Goal: Task Accomplishment & Management: Manage account settings

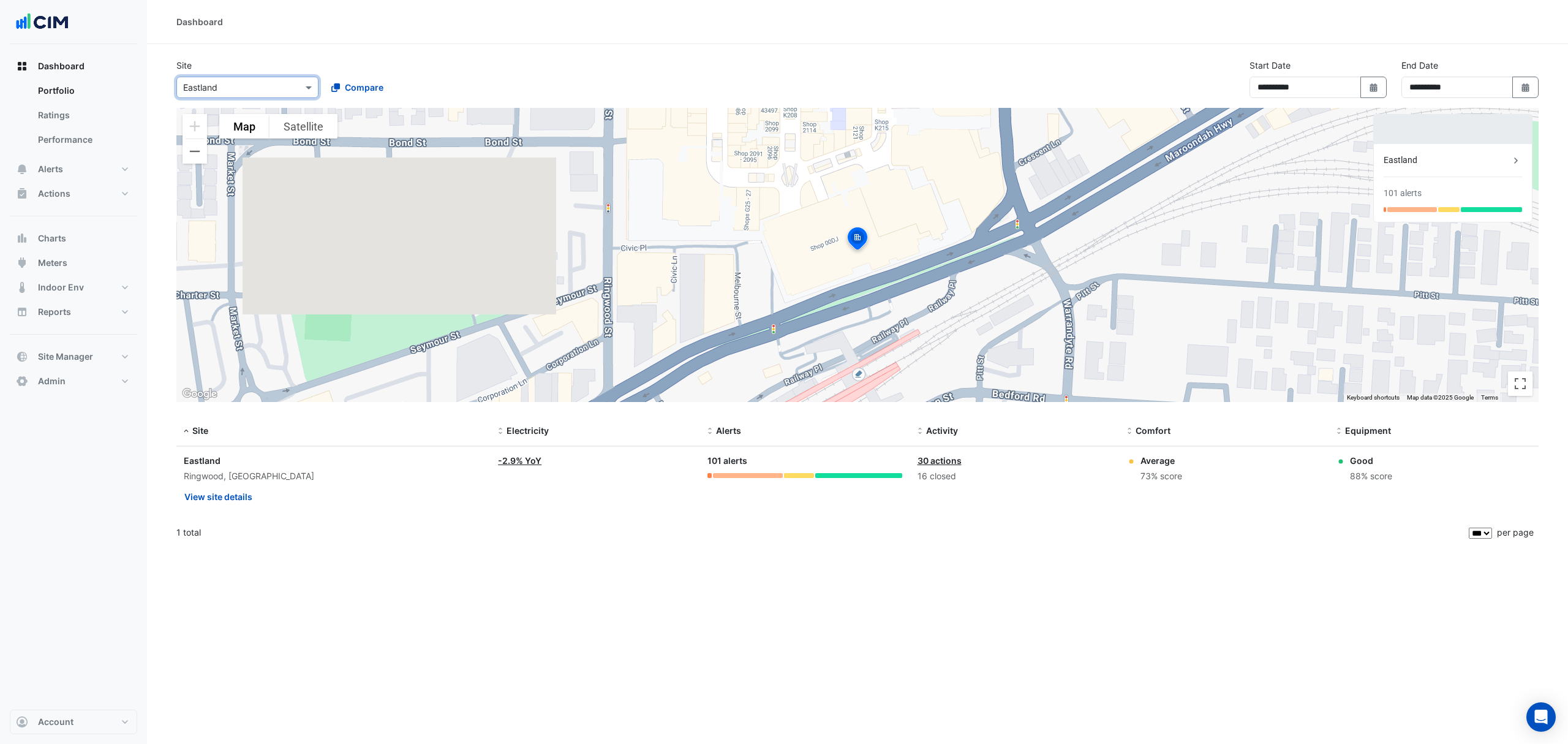
select select "***"
click at [60, 170] on span "Alerts" at bounding box center [50, 169] width 25 height 12
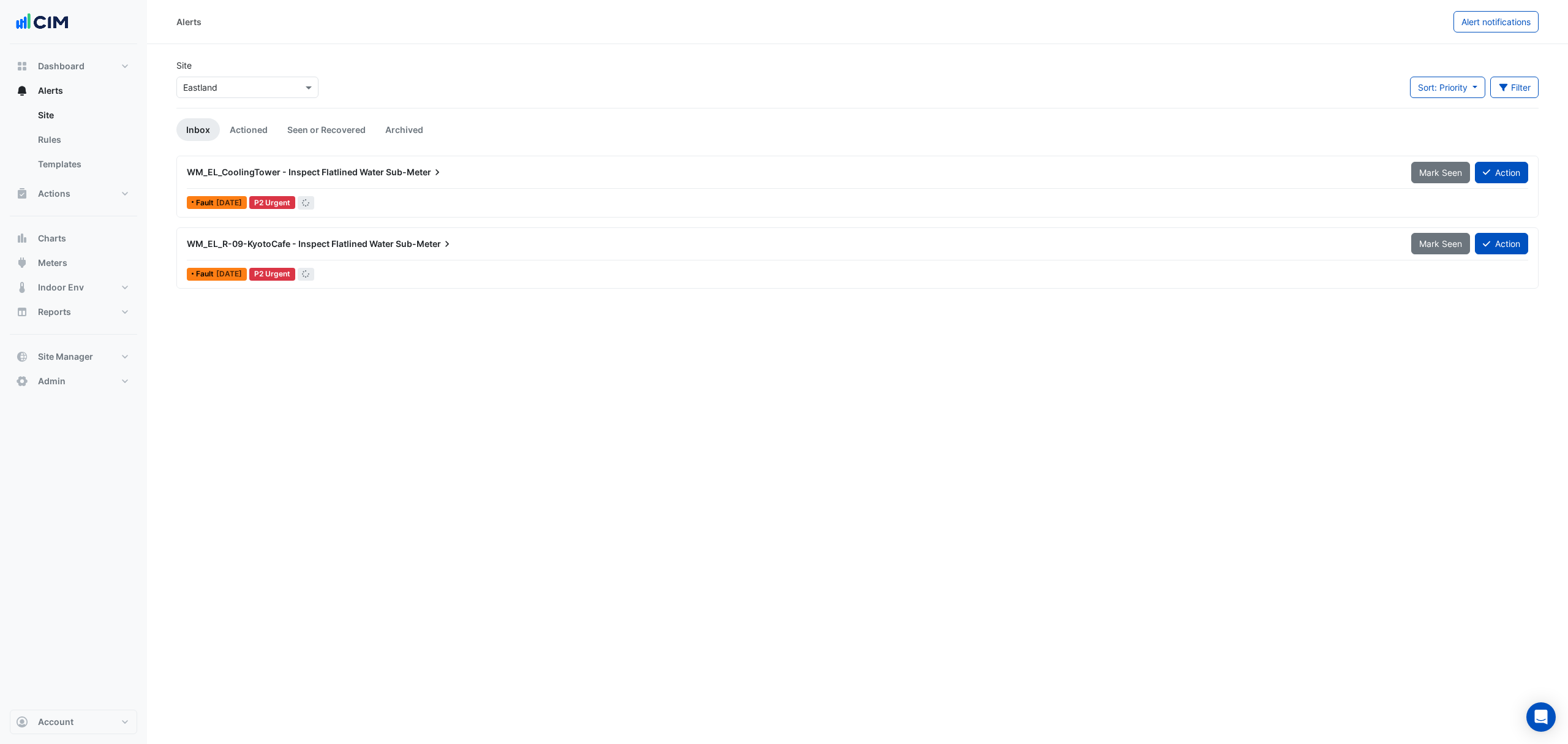
click at [257, 86] on input "text" at bounding box center [235, 88] width 104 height 13
type input "*********"
click at [237, 138] on div "Hyperdome" at bounding box center [215, 132] width 76 height 18
drag, startPoint x: 72, startPoint y: 186, endPoint x: 70, endPoint y: 193, distance: 7.3
click at [72, 186] on button "Actions" at bounding box center [74, 193] width 128 height 25
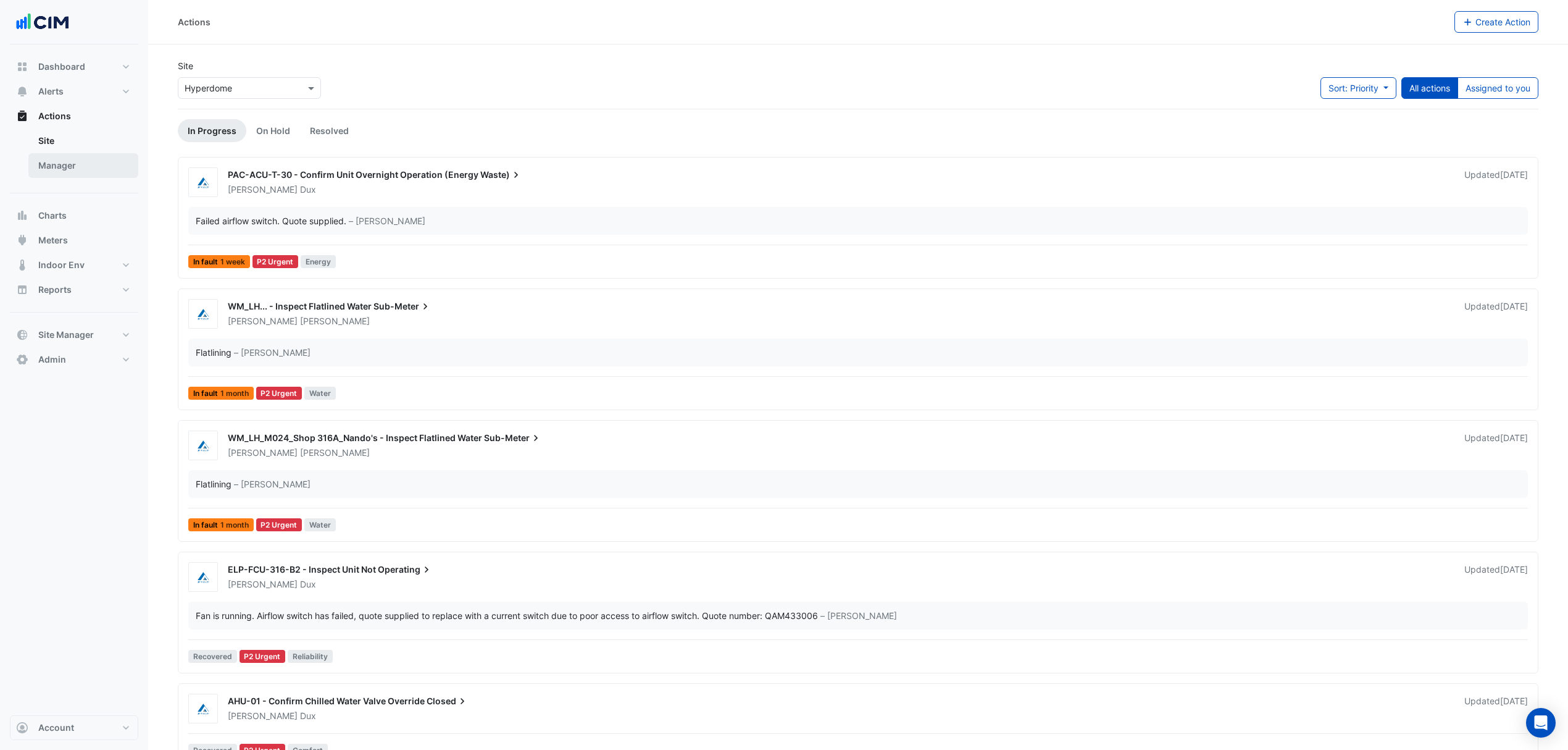
click at [63, 166] on link "Manager" at bounding box center [83, 165] width 110 height 25
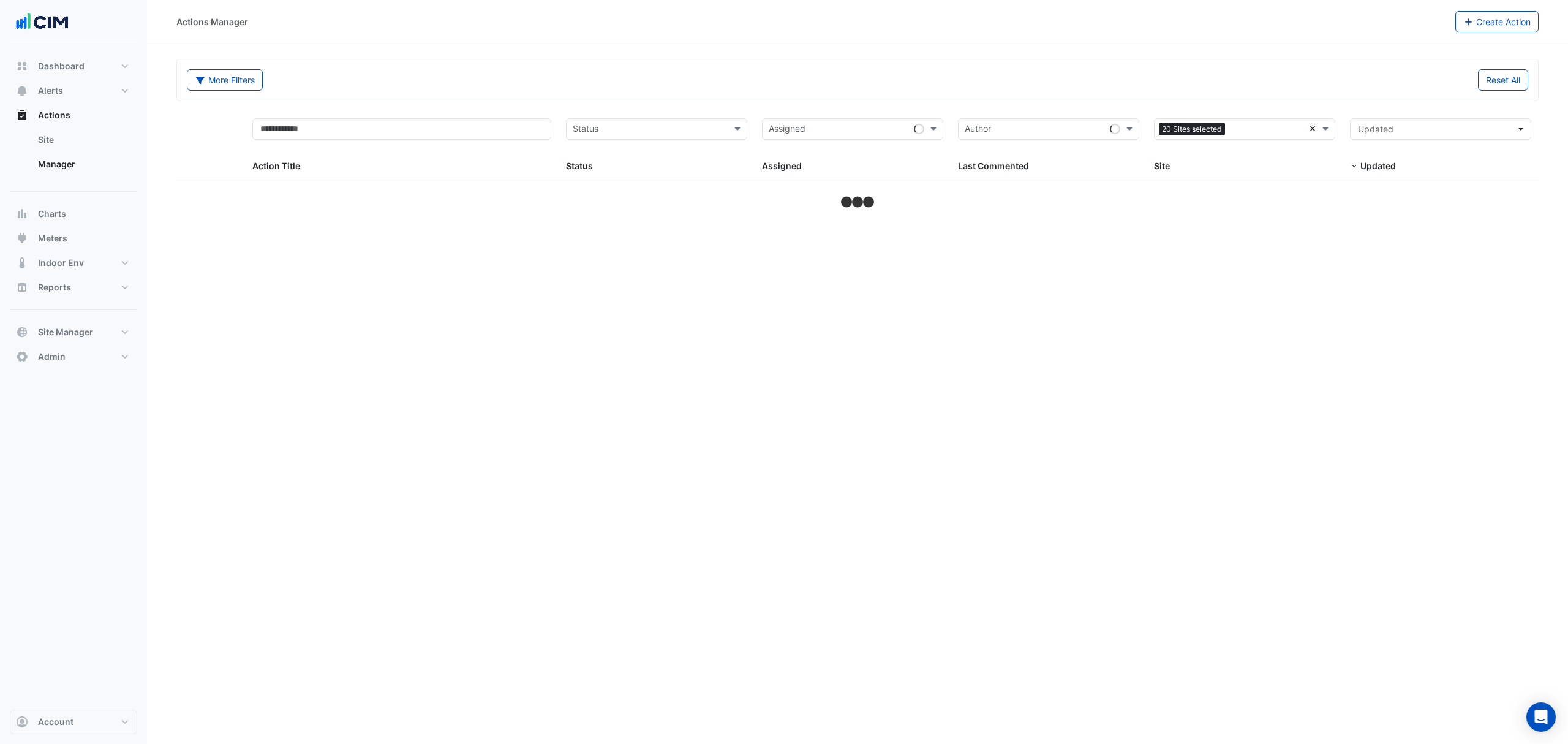
select select "***"
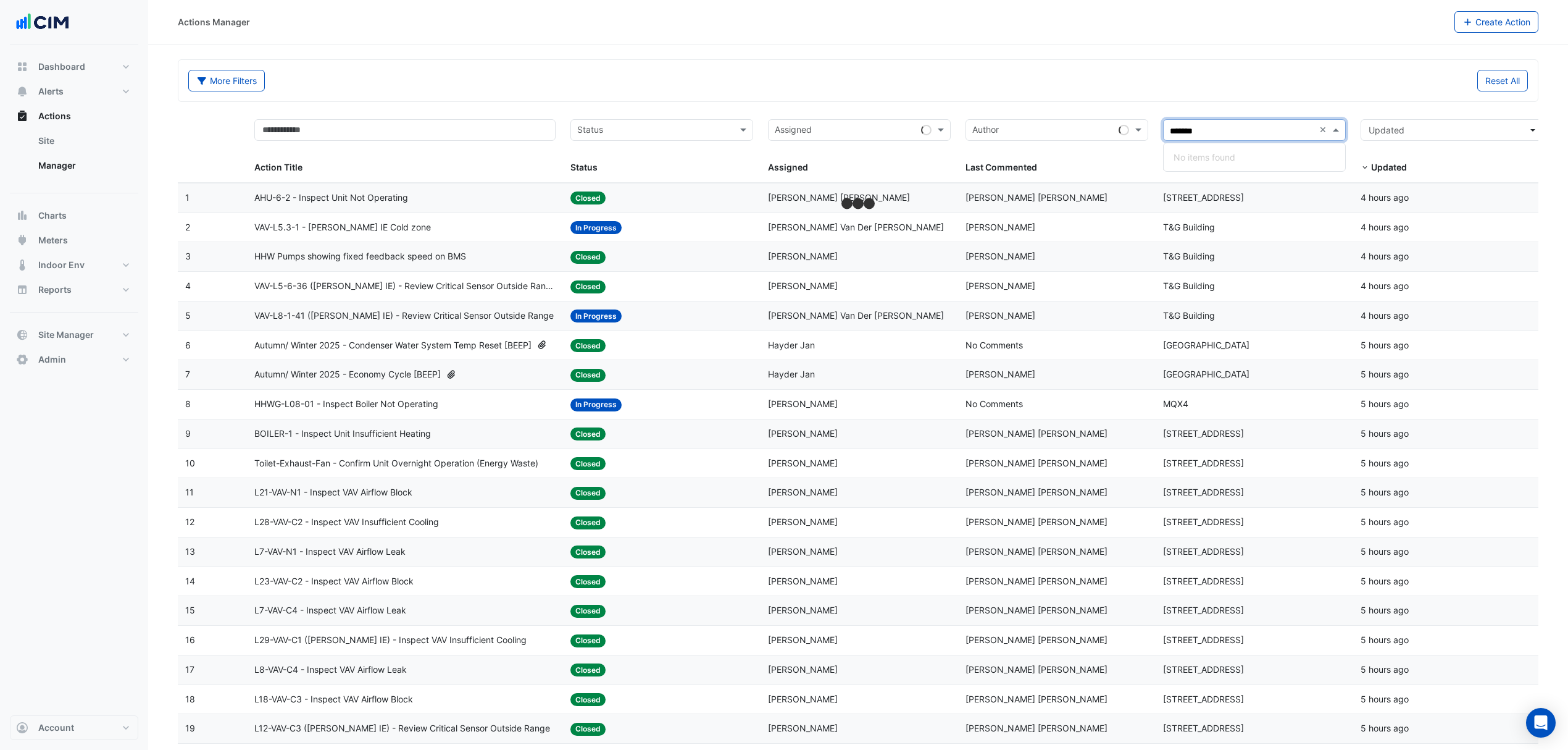
type input "******"
click at [1214, 170] on span "Hyperdome" at bounding box center [1208, 175] width 48 height 11
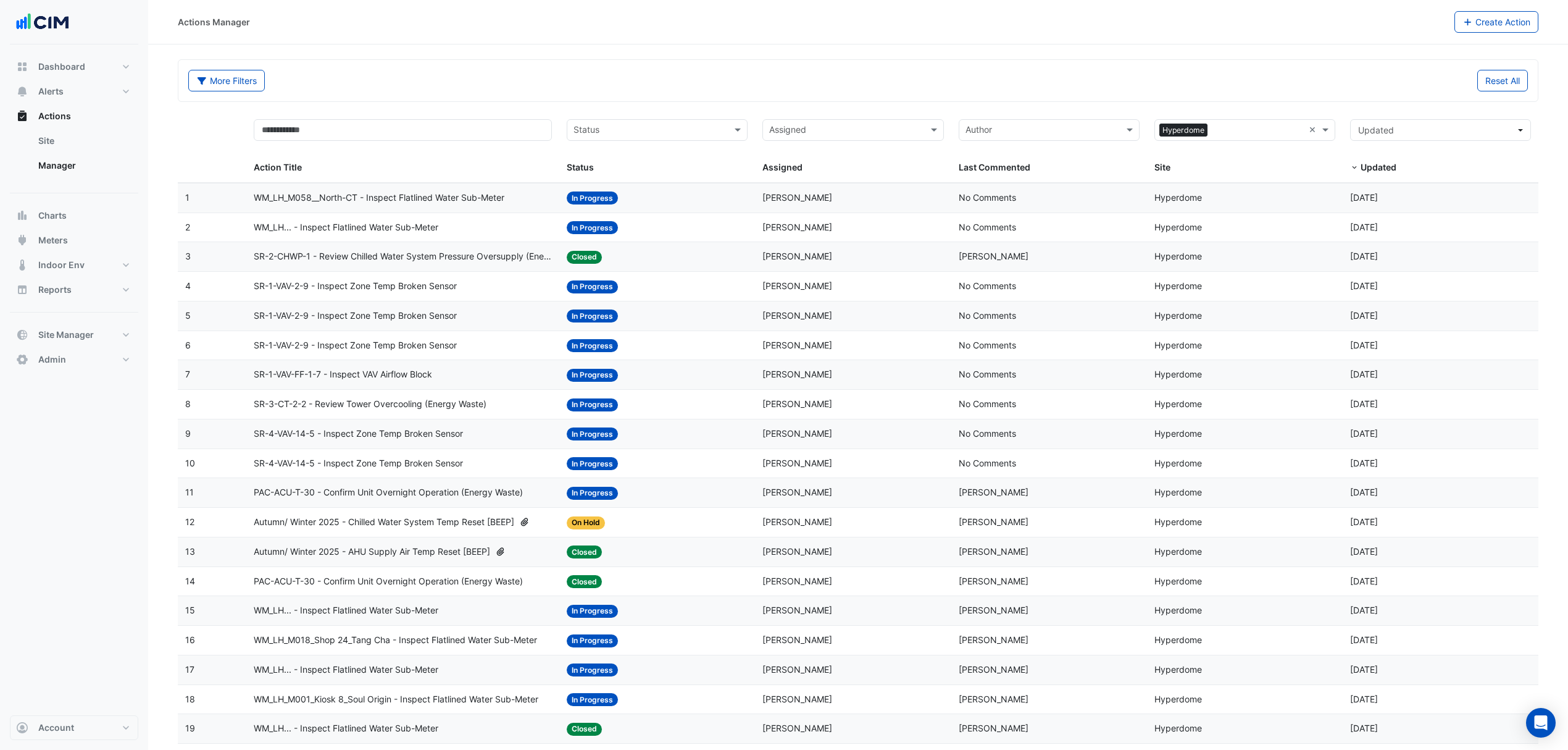
click at [420, 314] on datatable-body-cell "Action Title: SR-1-VAV-2-9 - Inspect Zone Temp Broken Sensor" at bounding box center [402, 316] width 313 height 29
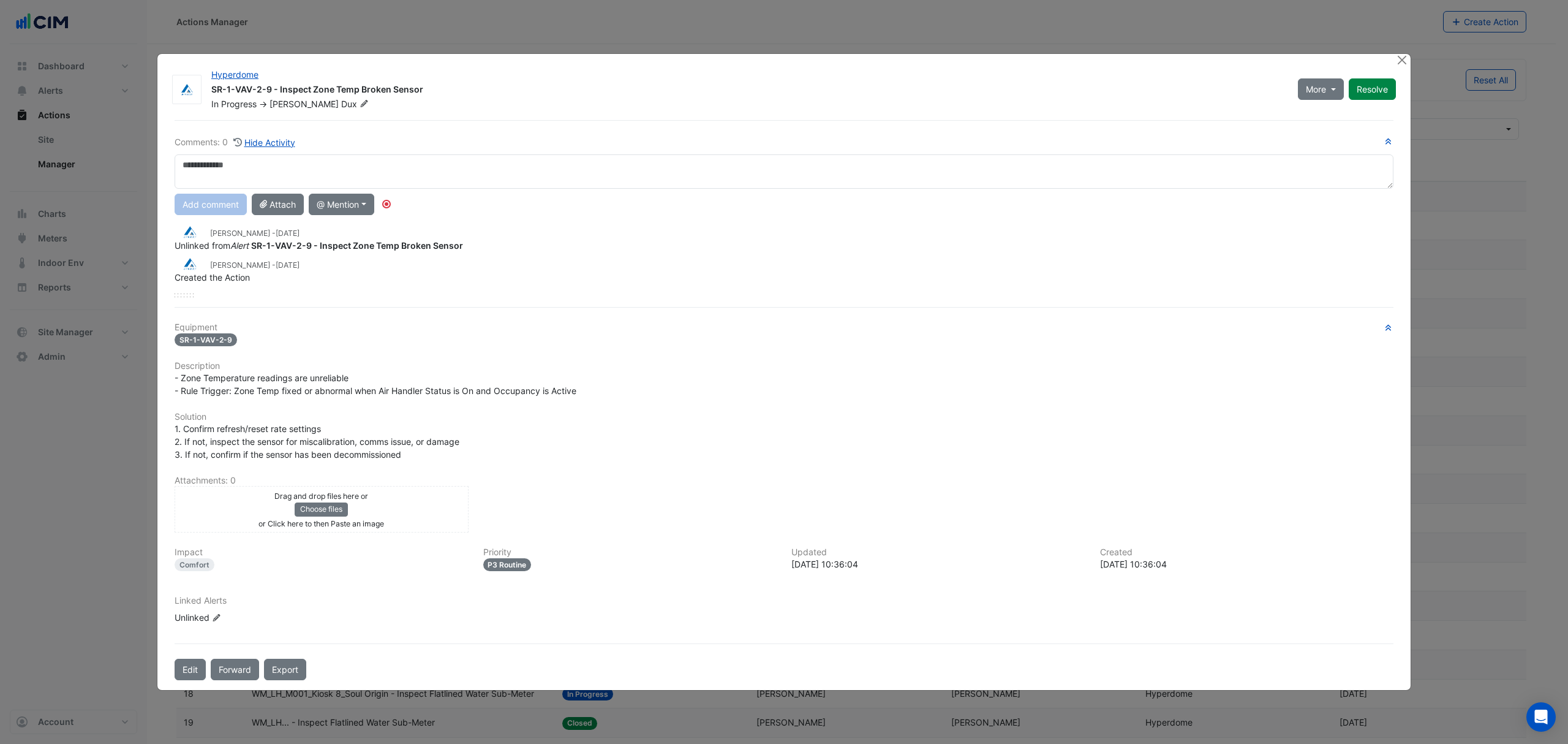
click at [196, 614] on div "Unlinked Edit Linked Alerts" at bounding box center [247, 618] width 147 height 13
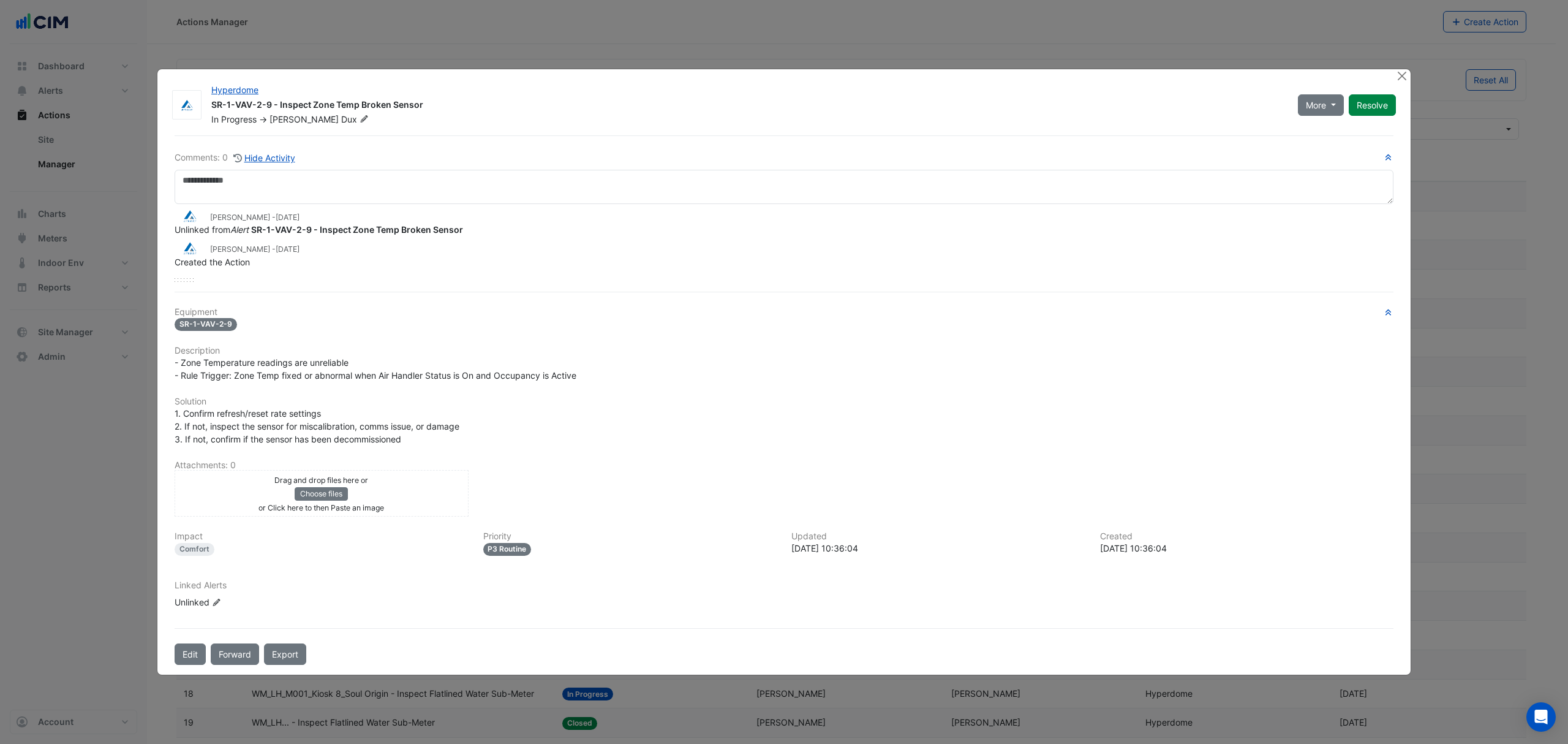
click at [216, 601] on icon at bounding box center [216, 602] width 7 height 7
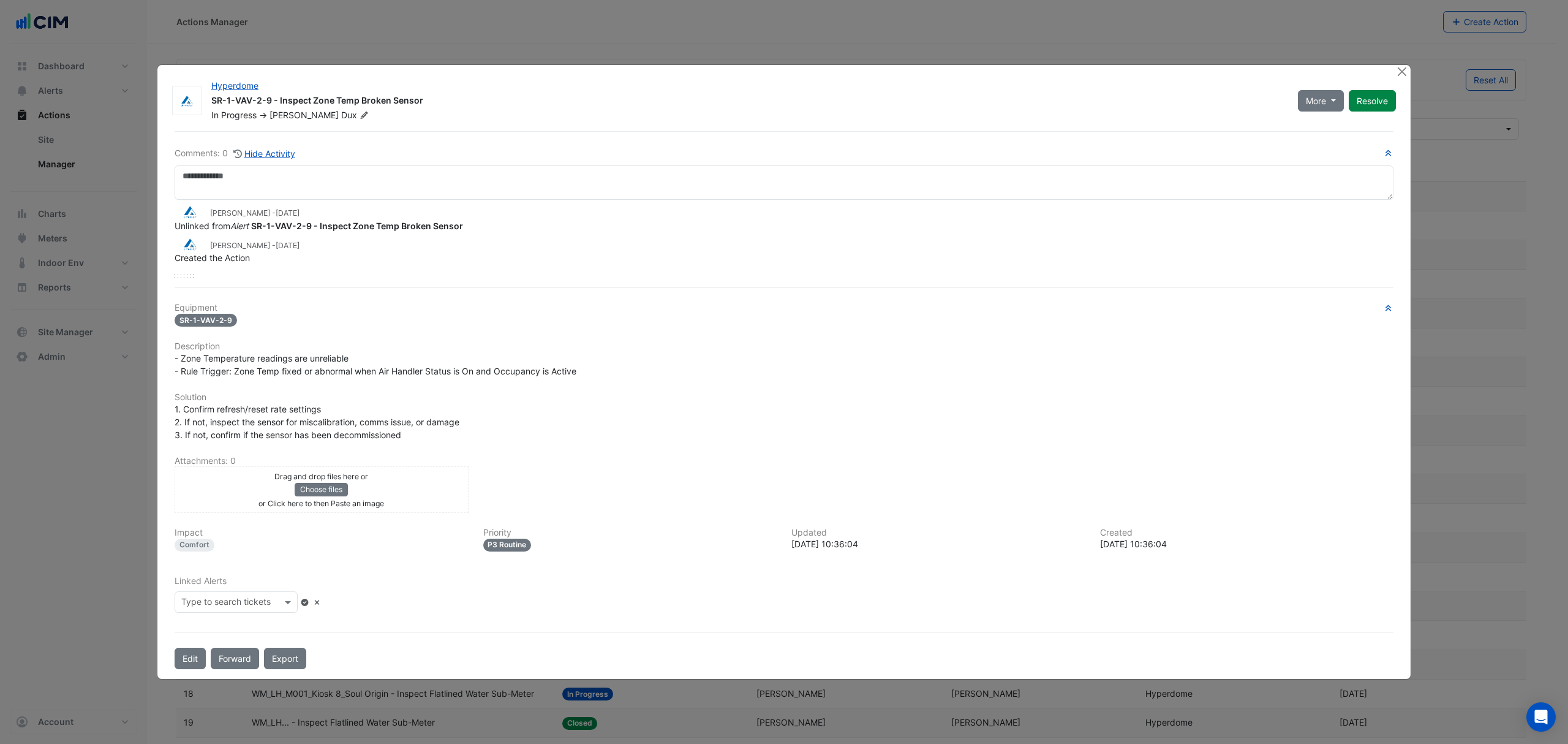
click at [276, 599] on input "text" at bounding box center [231, 603] width 101 height 13
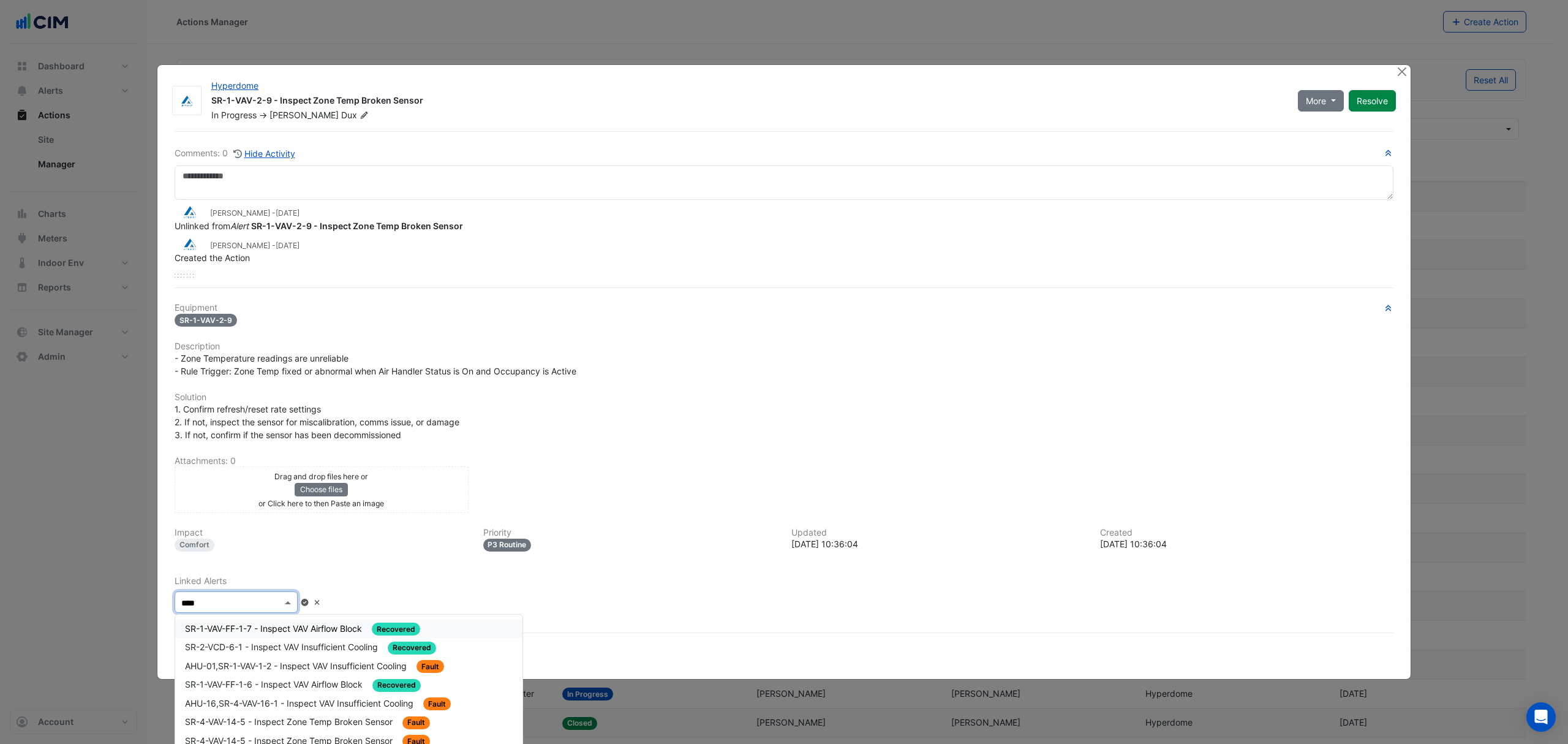
type input "*****"
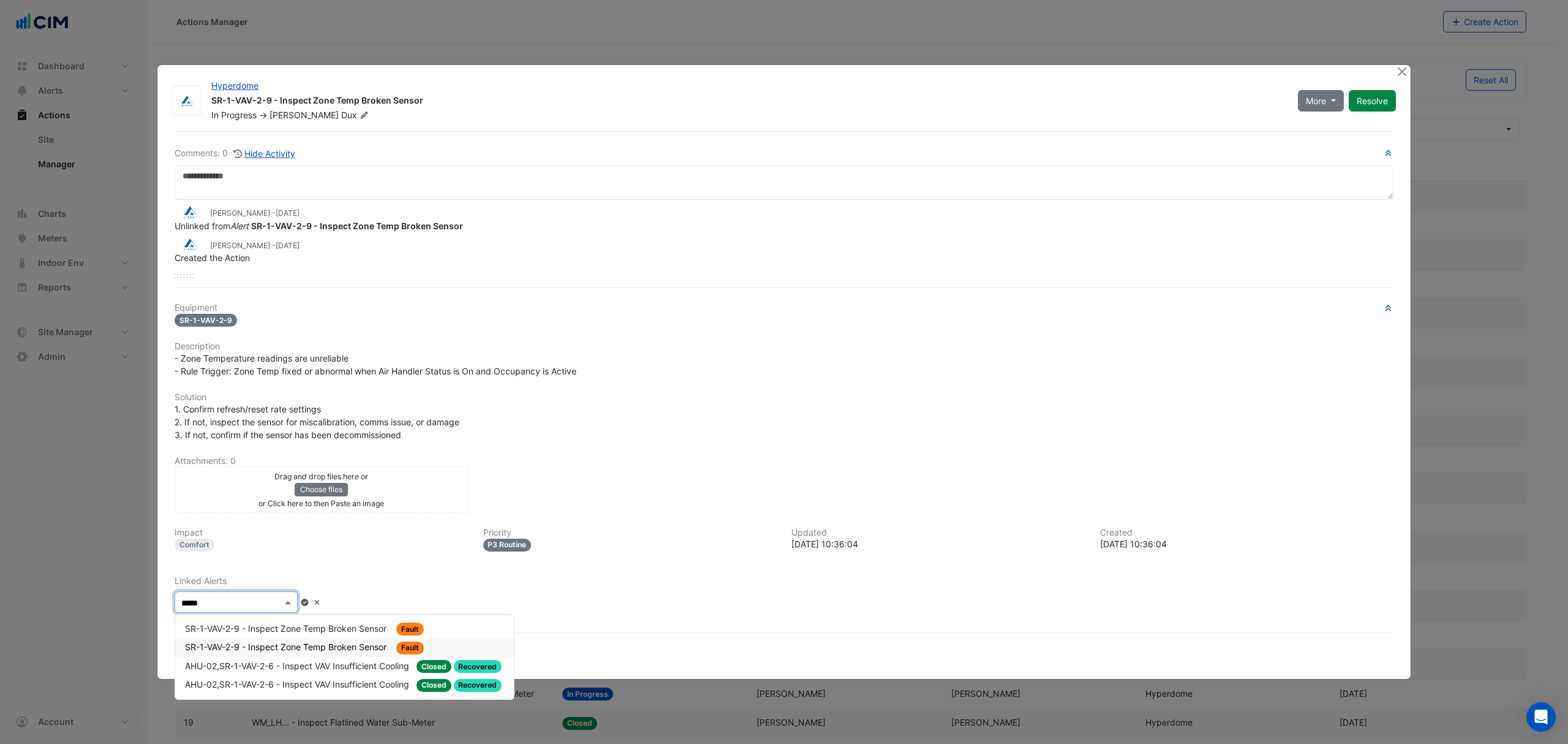
click at [315, 637] on div "SR-1-VAV-2-9 - Inspect Zone Temp Broken Sensor Fault" at bounding box center [345, 646] width 339 height 19
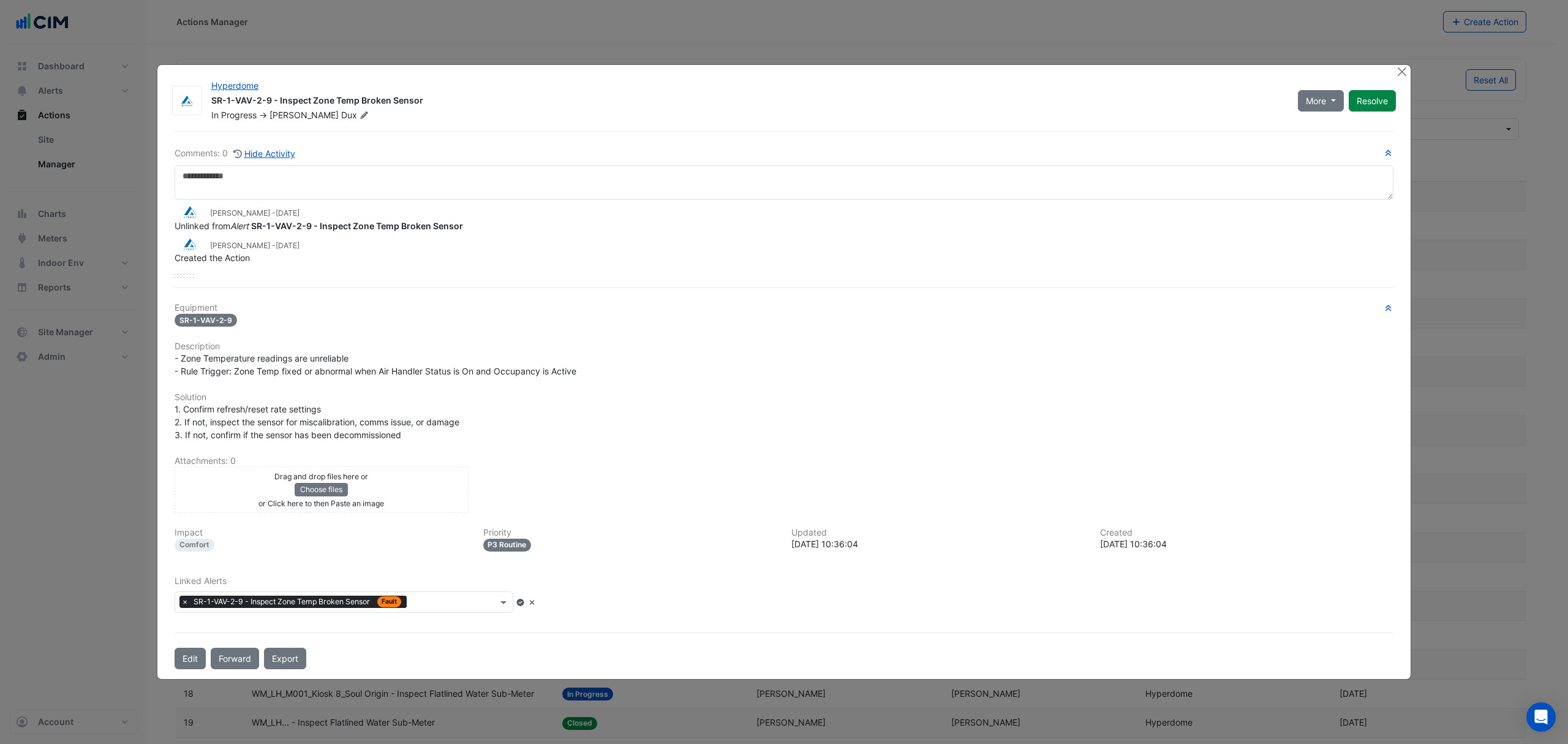
click at [496, 656] on div "Edit Forward Export" at bounding box center [784, 658] width 1234 height 21
click at [623, 628] on div "Comments: 0 Hide Activity [PERSON_NAME] - [DATE] Unlinked from Alert SR-1-VAV-2…" at bounding box center [784, 400] width 1234 height 538
click at [523, 601] on icon at bounding box center [519, 602] width 7 height 7
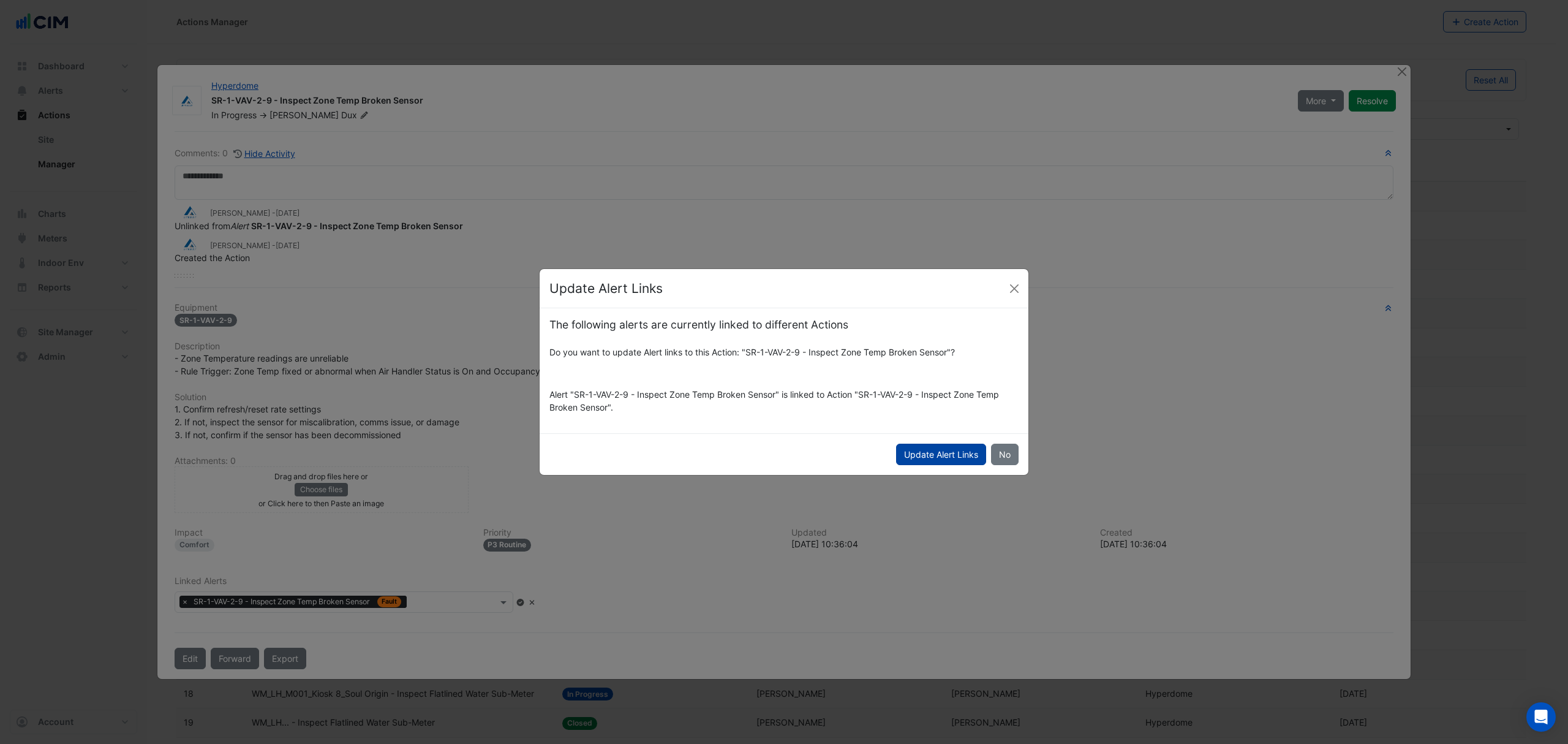
click at [939, 456] on button "Update Alert Links" at bounding box center [941, 454] width 90 height 21
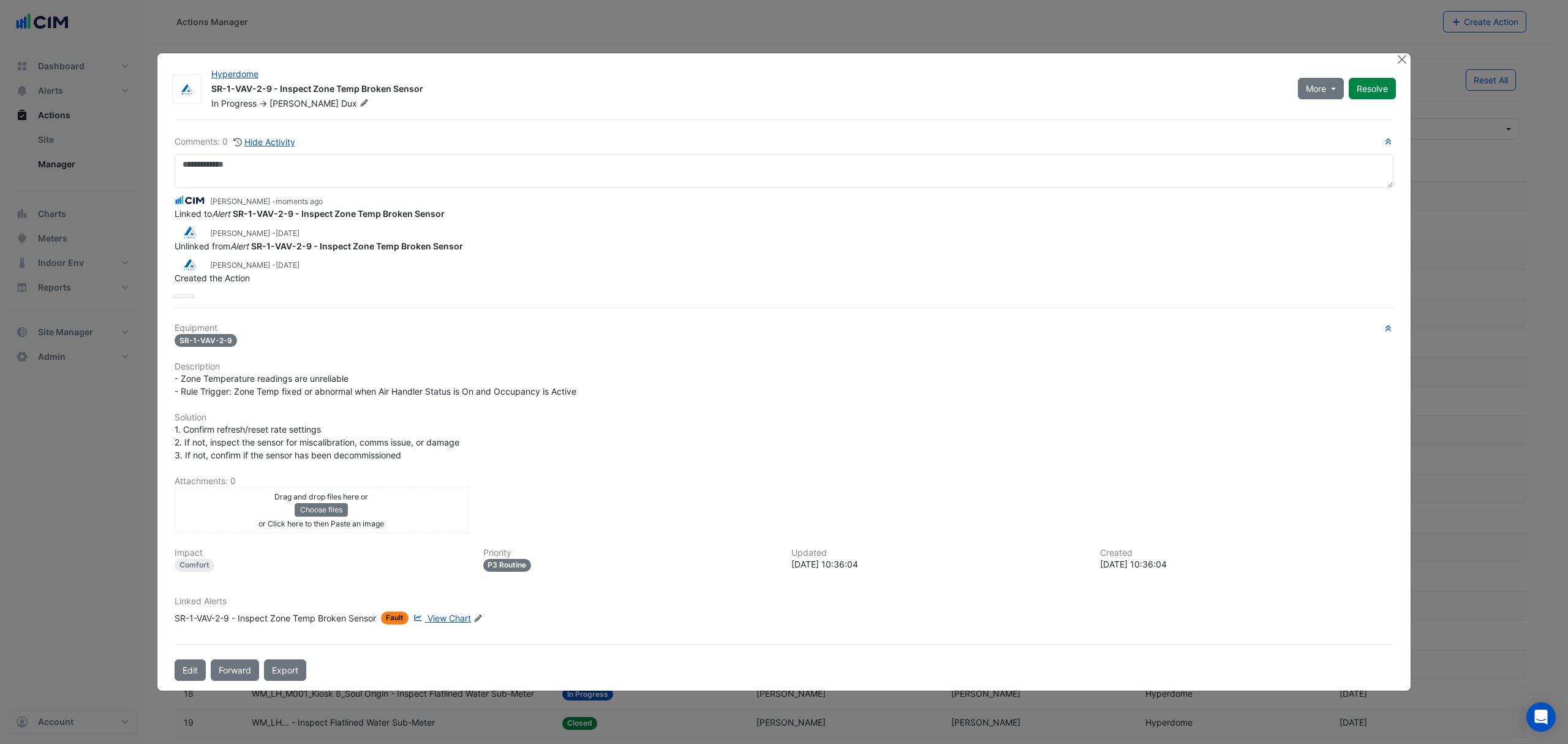
click at [443, 618] on span "View Chart" at bounding box center [449, 618] width 43 height 11
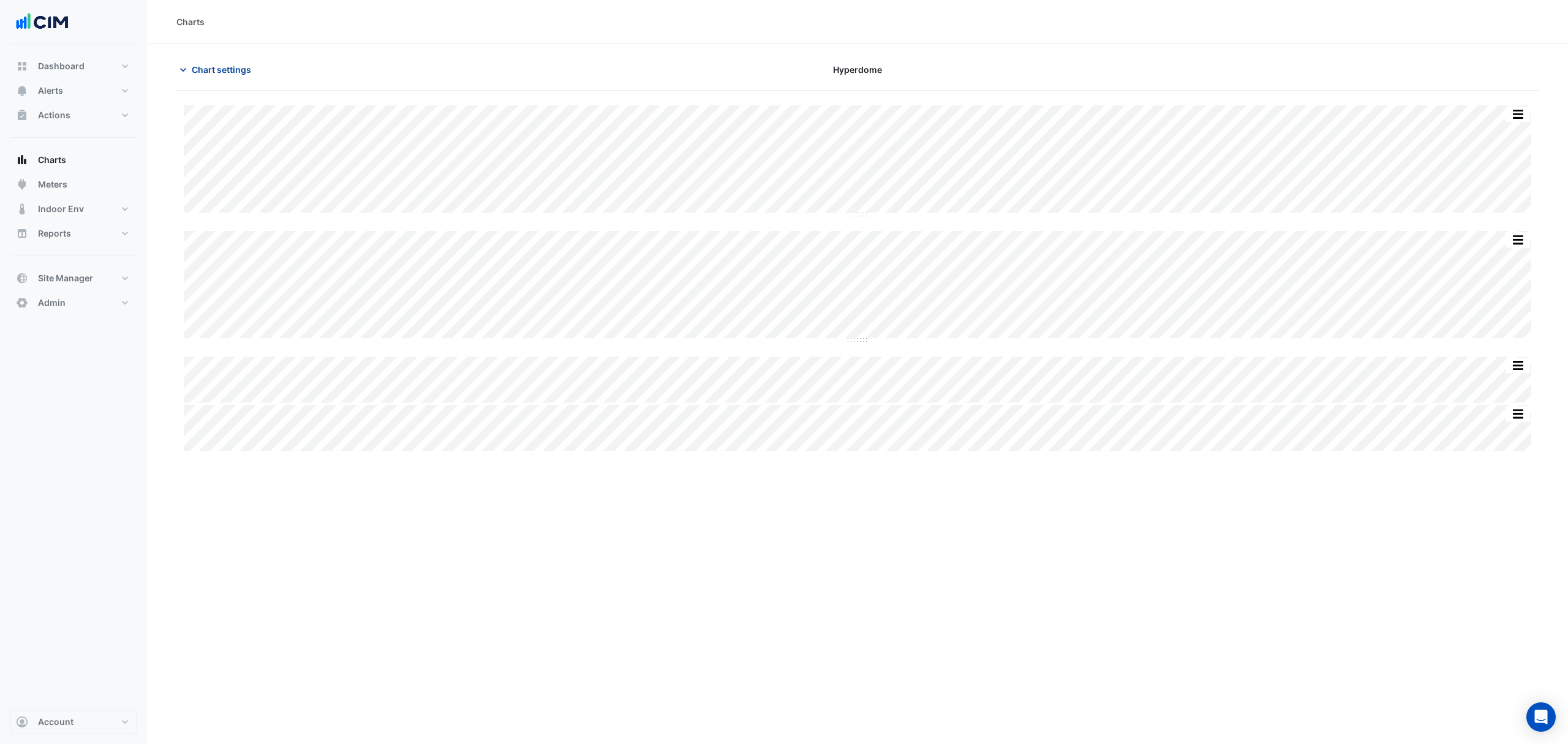
click at [215, 66] on span "Chart settings" at bounding box center [221, 70] width 60 height 13
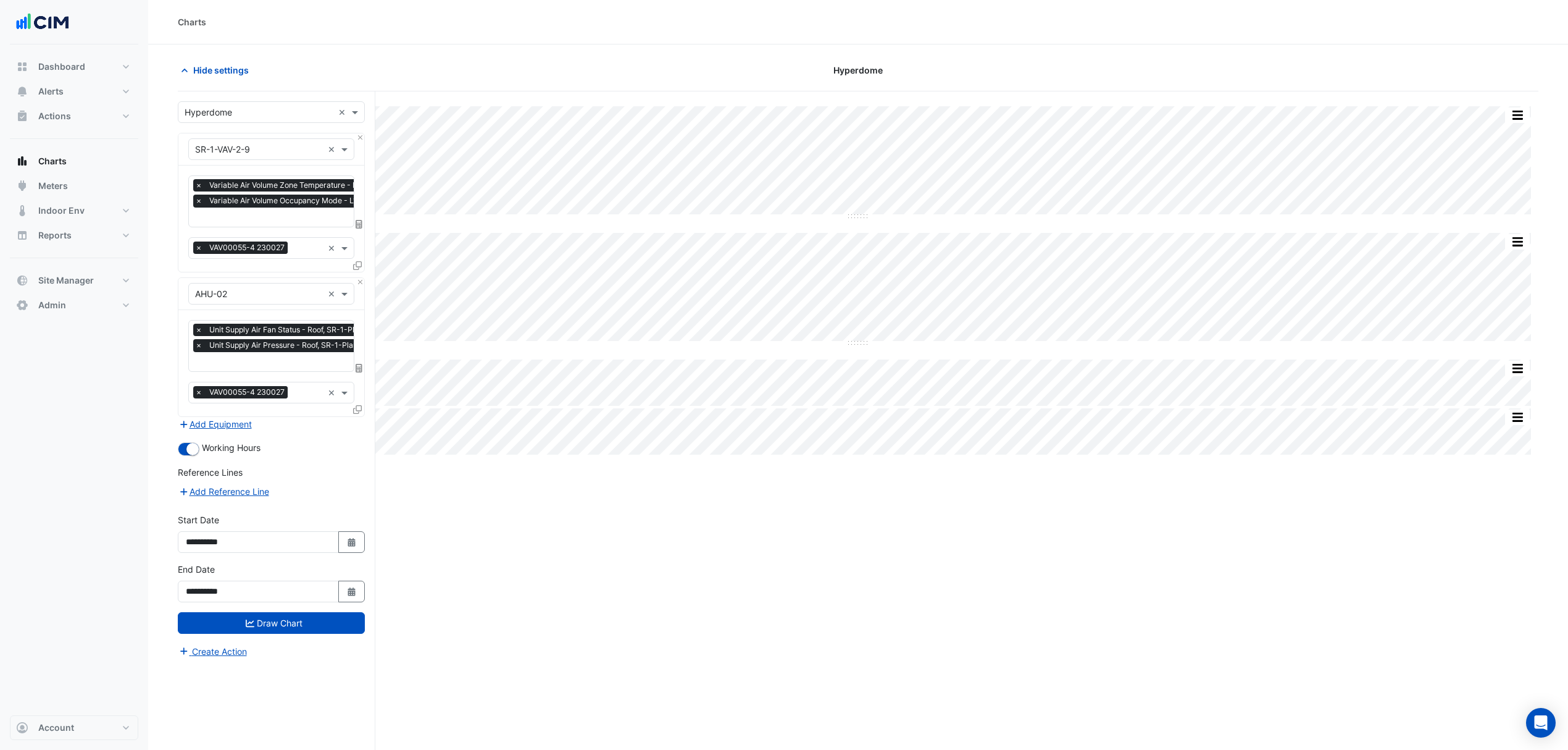
click at [225, 212] on input "text" at bounding box center [302, 218] width 215 height 13
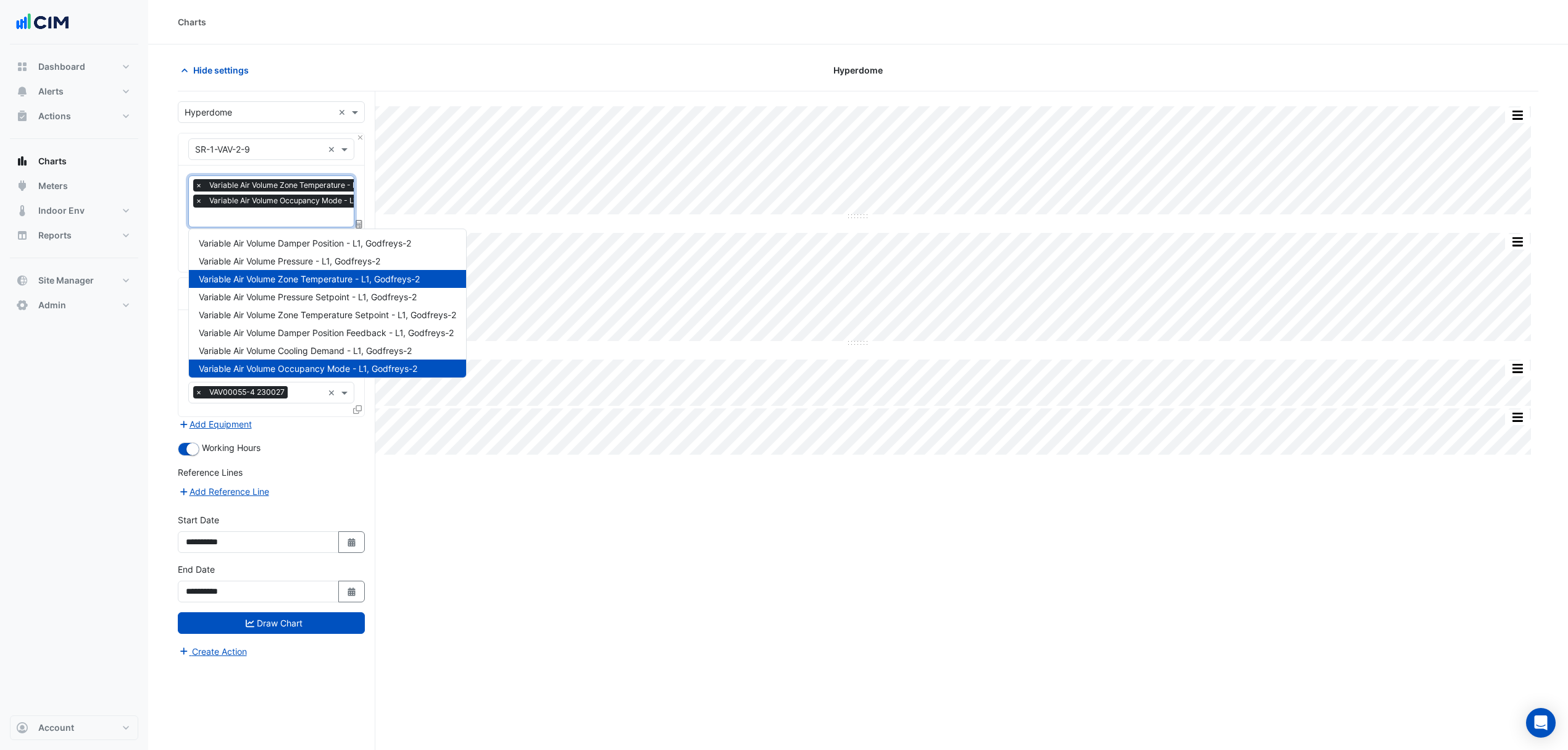
scroll to position [0, 6]
click at [304, 292] on span "Variable Air Volume Pressure Setpoint - L1, Godfreys-2" at bounding box center [308, 297] width 218 height 11
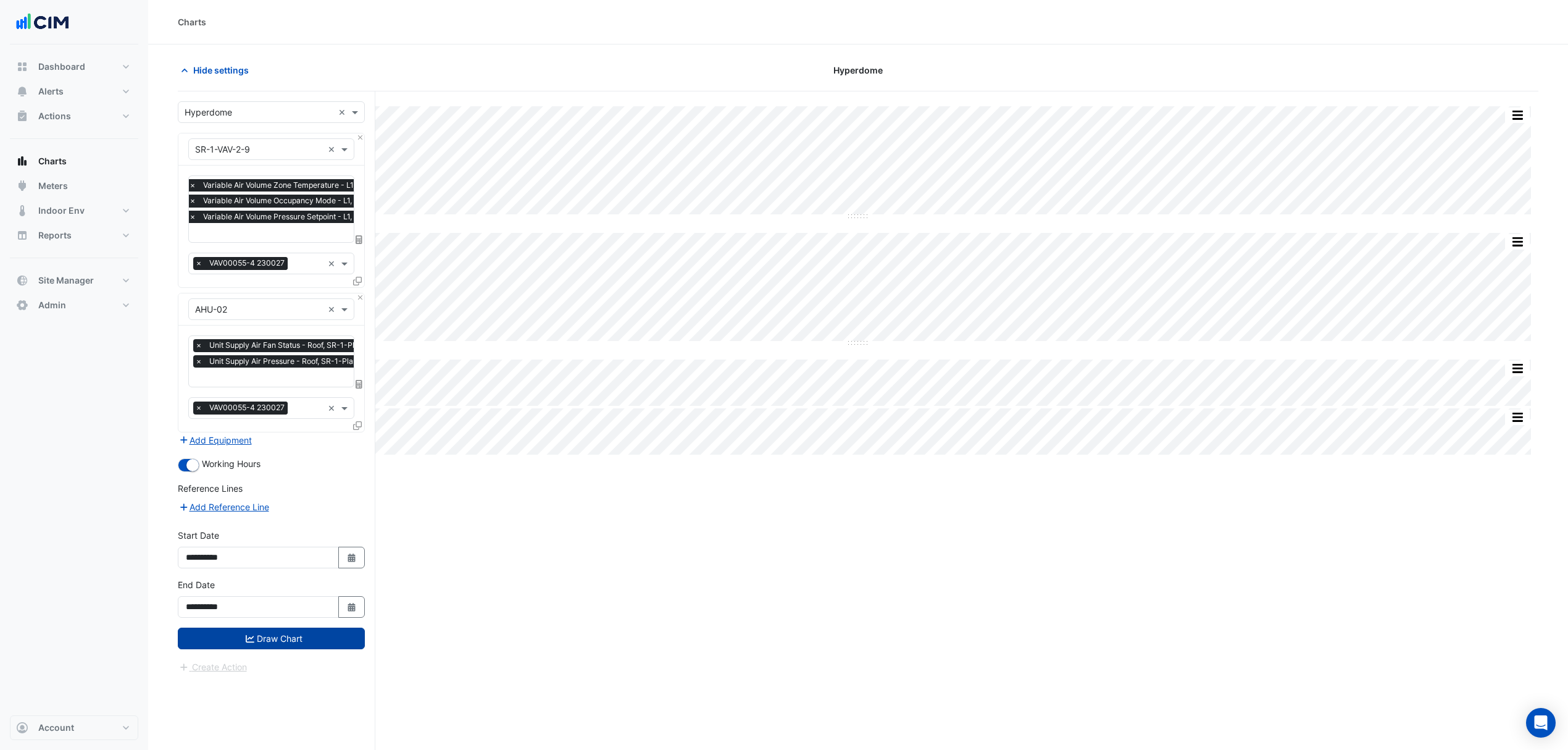
click at [246, 640] on icon "submit" at bounding box center [250, 638] width 8 height 8
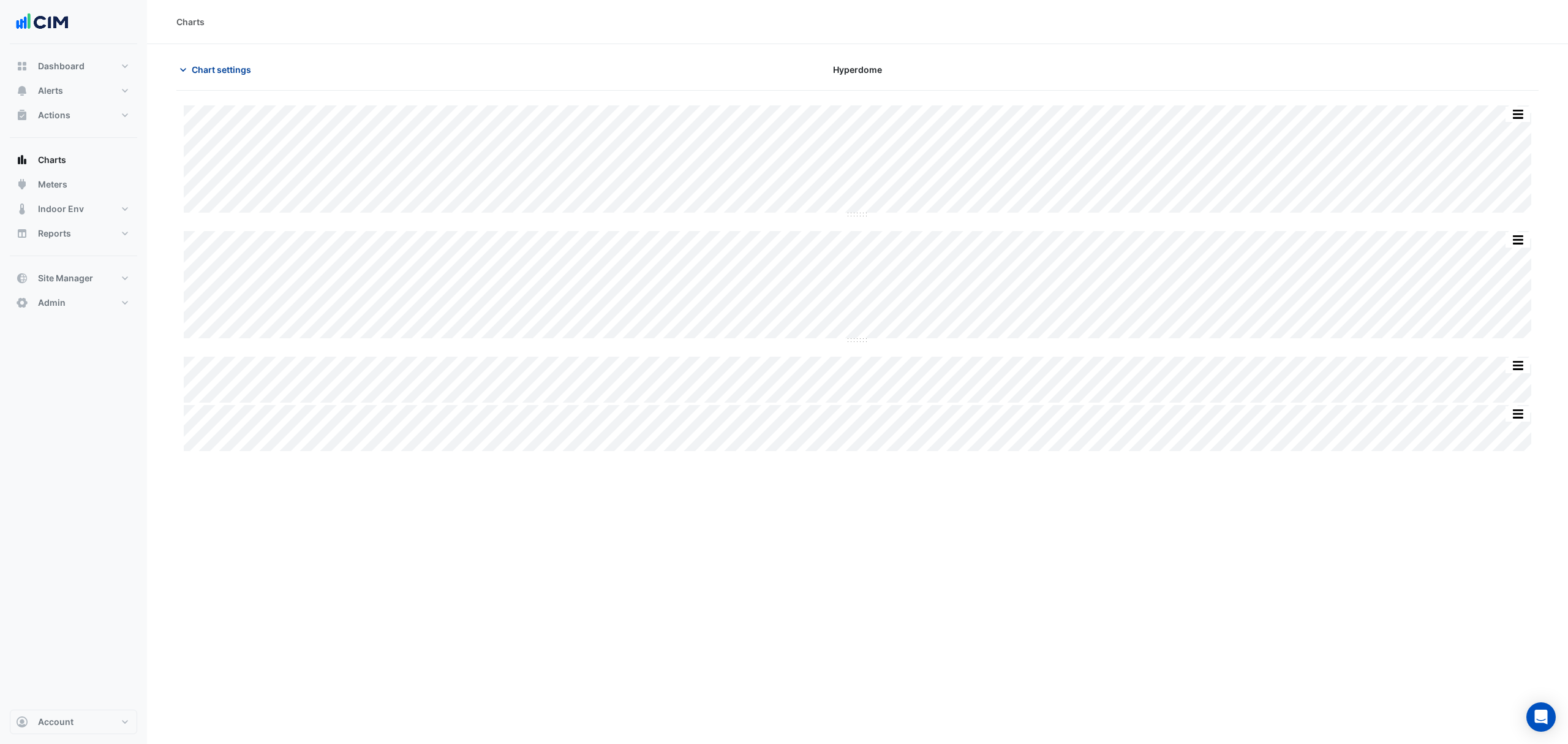
click at [193, 59] on button "Chart settings" at bounding box center [217, 70] width 83 height 21
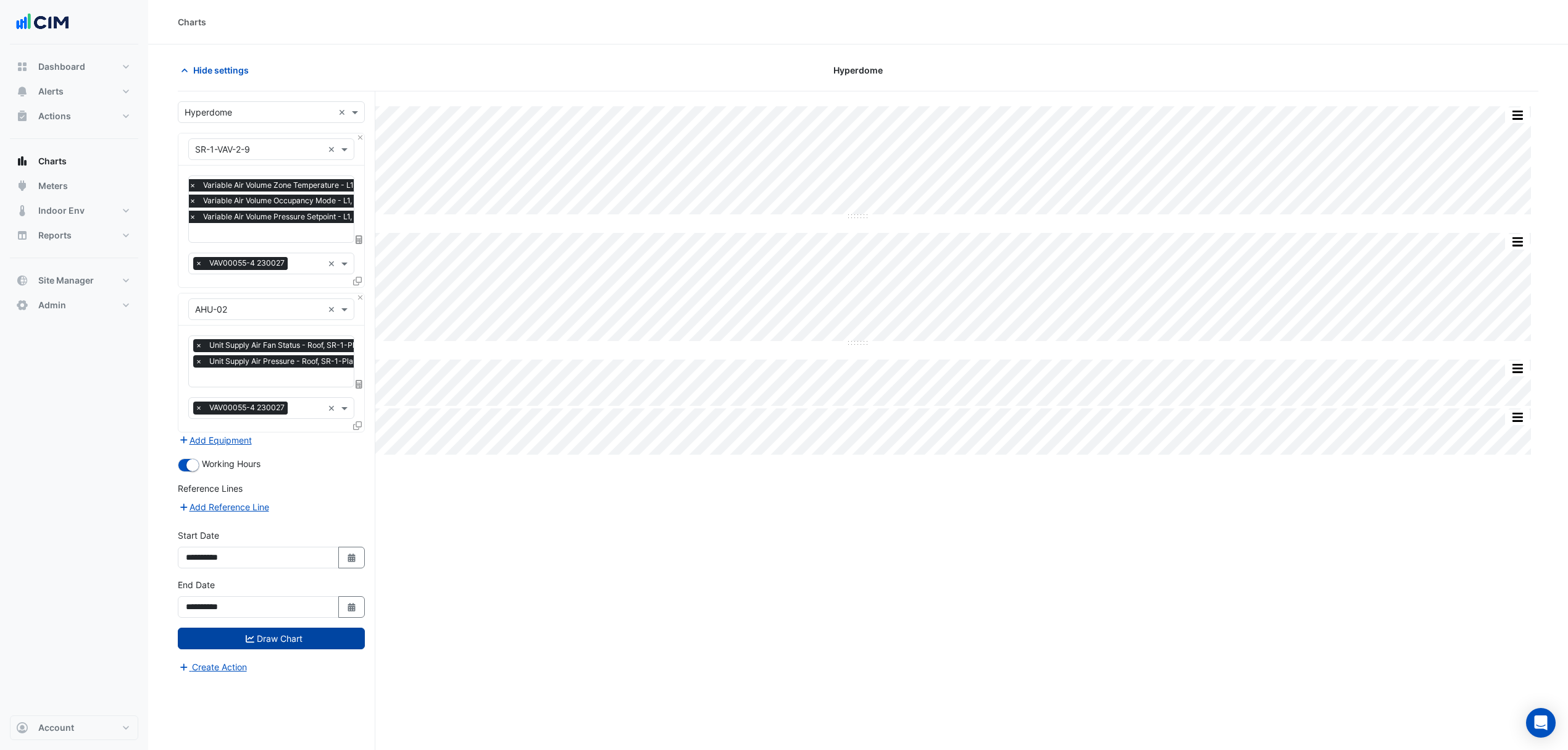
click at [244, 228] on input "text" at bounding box center [296, 234] width 215 height 13
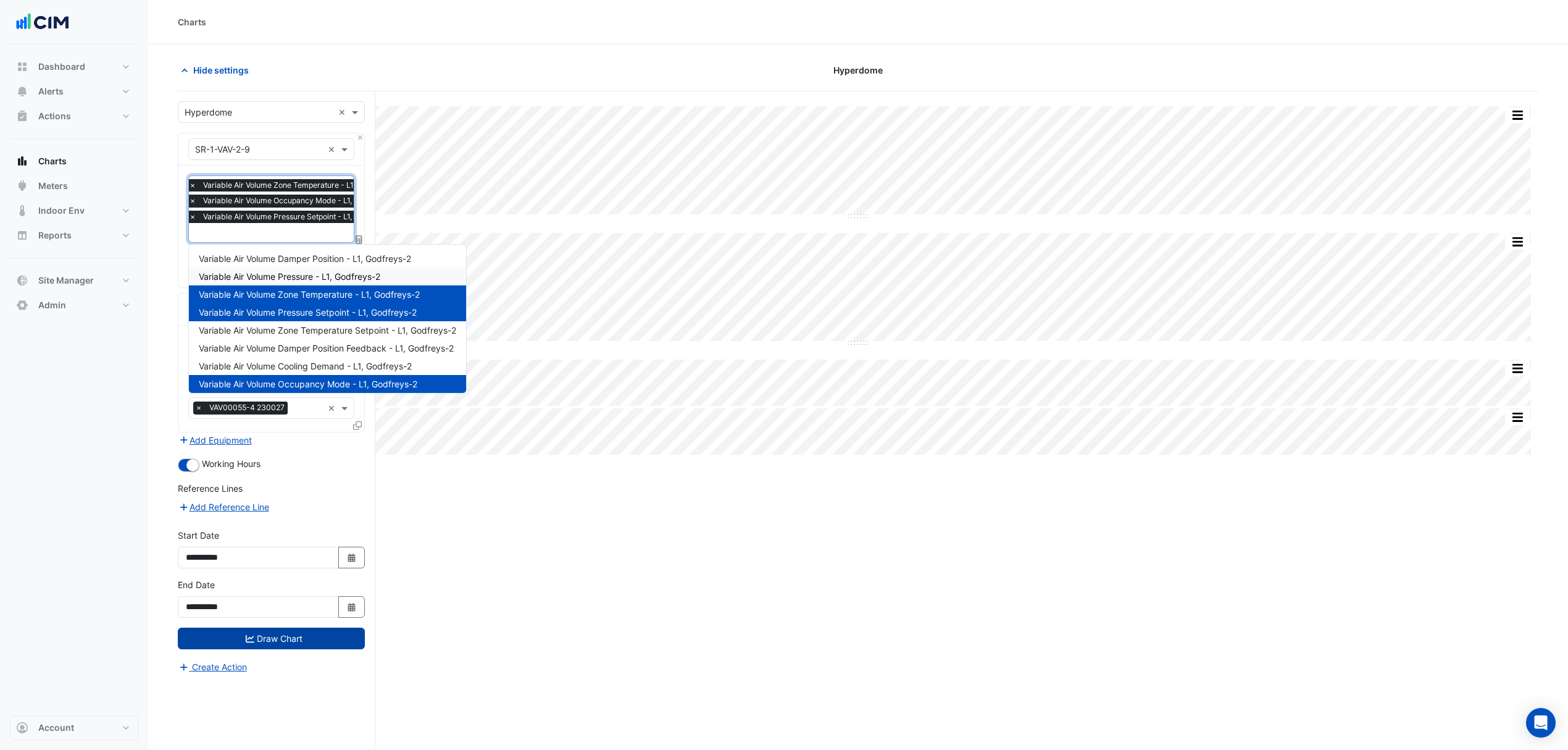
scroll to position [77, 0]
